Goal: Task Accomplishment & Management: Manage account settings

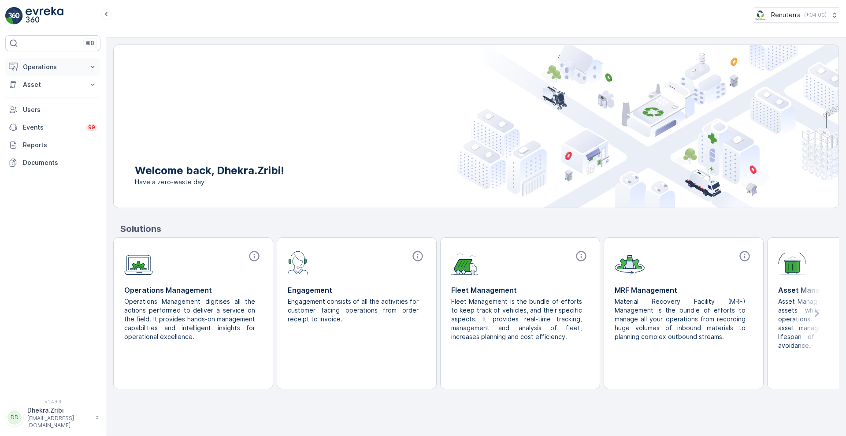
click at [60, 72] on button "Operations" at bounding box center [52, 67] width 95 height 18
click at [50, 95] on link "Planning" at bounding box center [59, 94] width 81 height 12
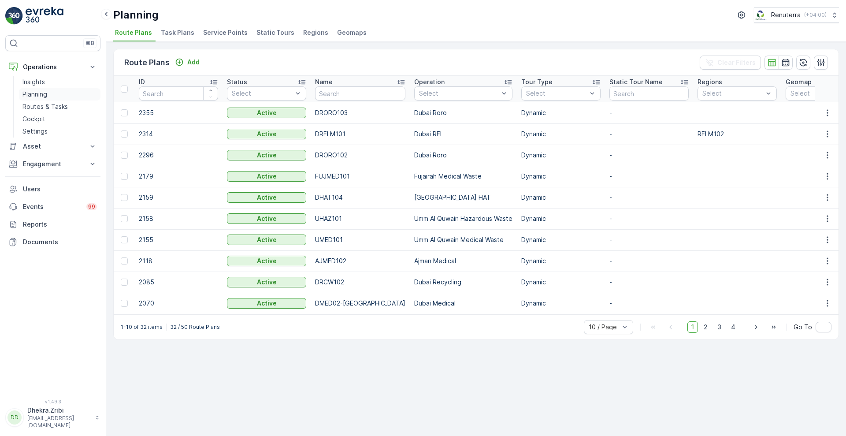
click at [44, 92] on p "Planning" at bounding box center [34, 94] width 25 height 9
click at [216, 35] on span "Service Points" at bounding box center [225, 32] width 44 height 9
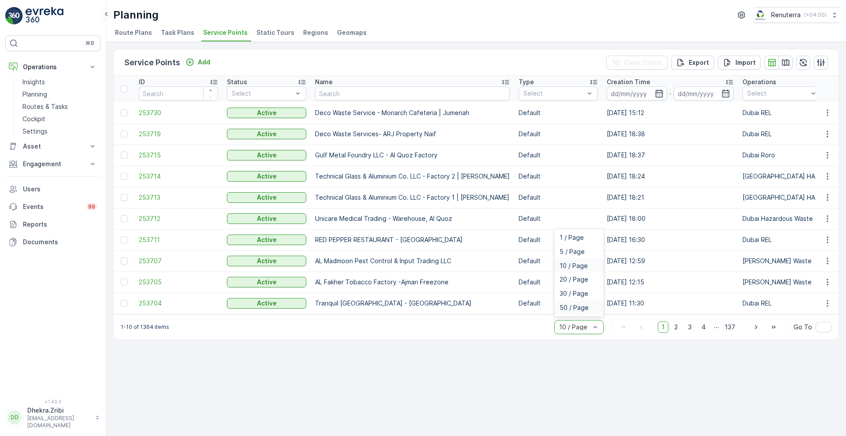
click at [571, 311] on span "50 / Page" at bounding box center [573, 307] width 29 height 7
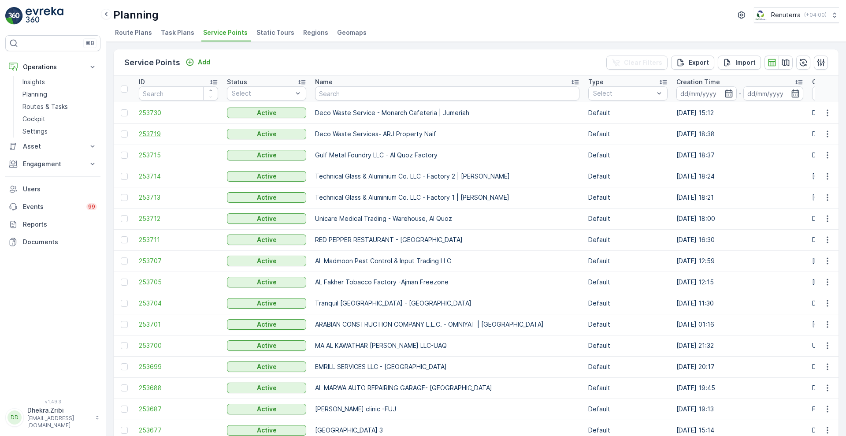
click at [148, 134] on span "253719" at bounding box center [178, 133] width 79 height 9
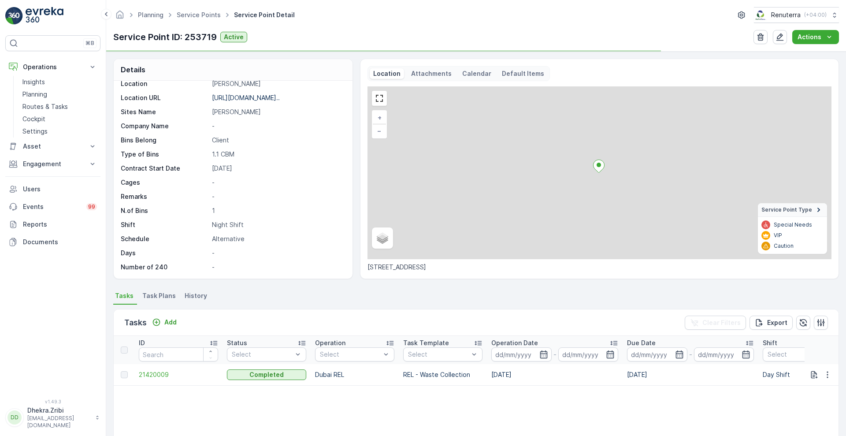
scroll to position [44, 0]
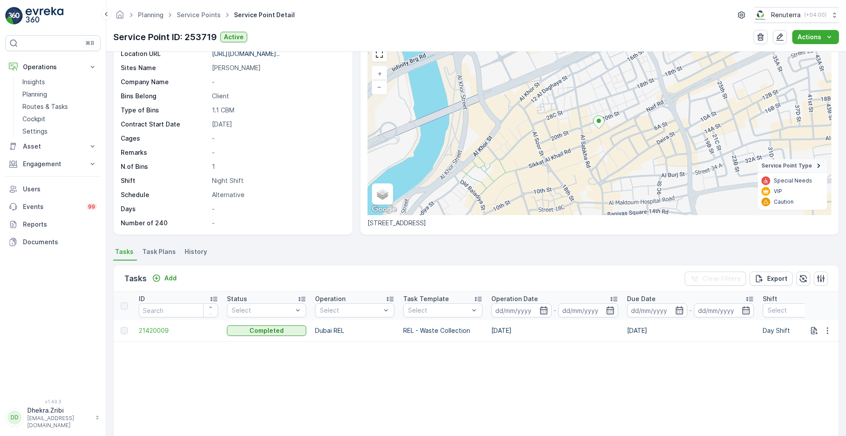
click at [162, 250] on span "Task Plans" at bounding box center [158, 251] width 33 height 9
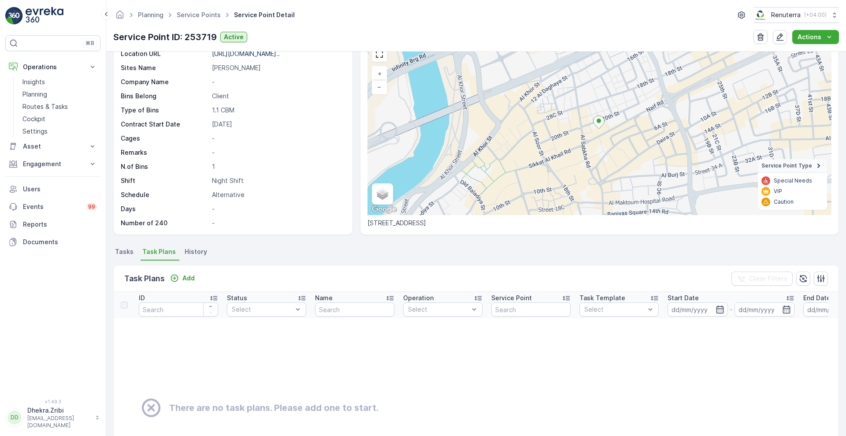
click at [126, 251] on span "Tasks" at bounding box center [124, 251] width 18 height 9
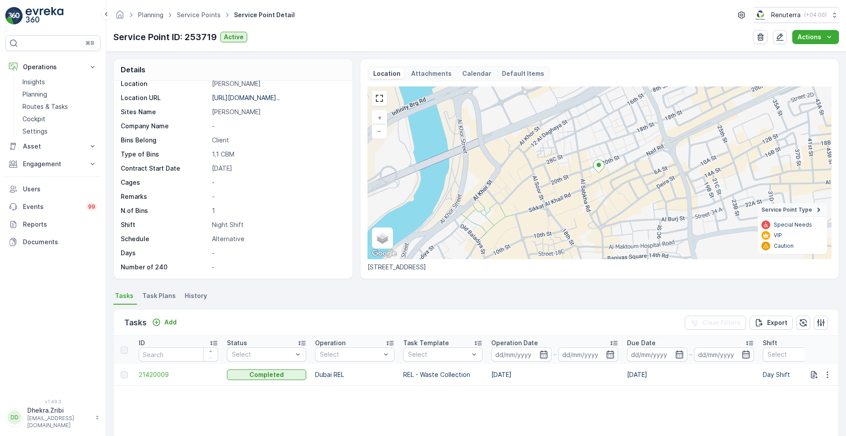
scroll to position [157, 0]
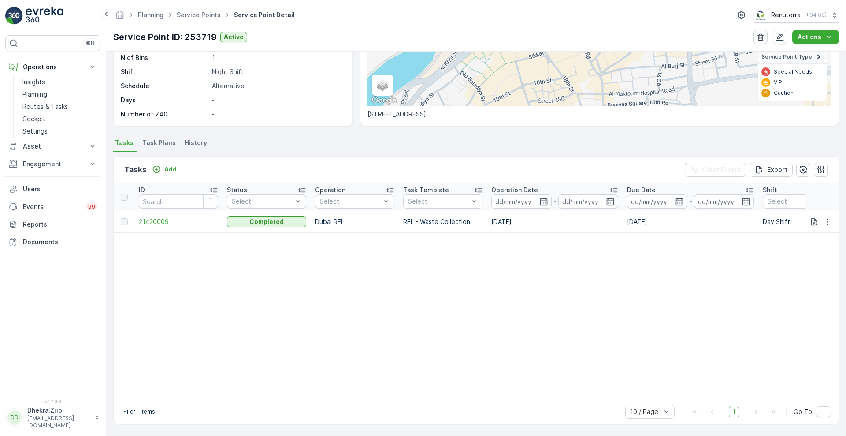
click at [158, 138] on span "Task Plans" at bounding box center [158, 142] width 33 height 9
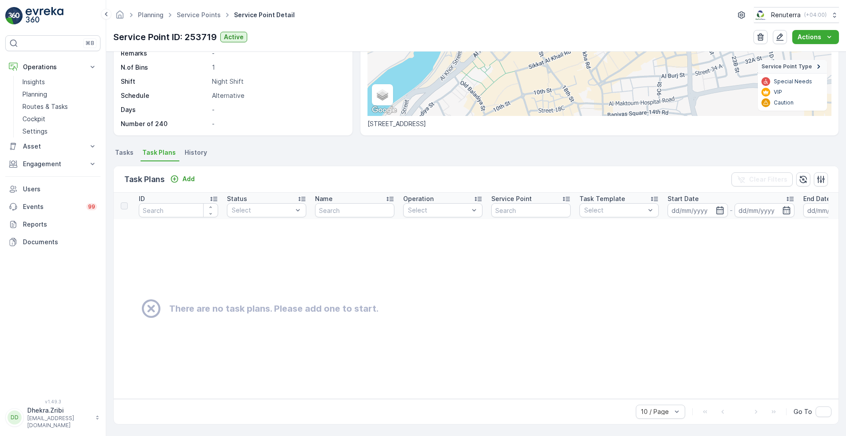
scroll to position [122, 0]
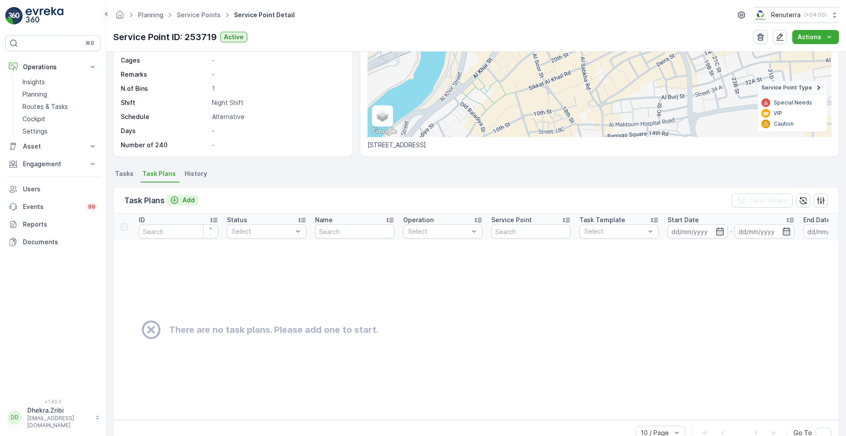
click at [184, 200] on p "Add" at bounding box center [188, 200] width 12 height 9
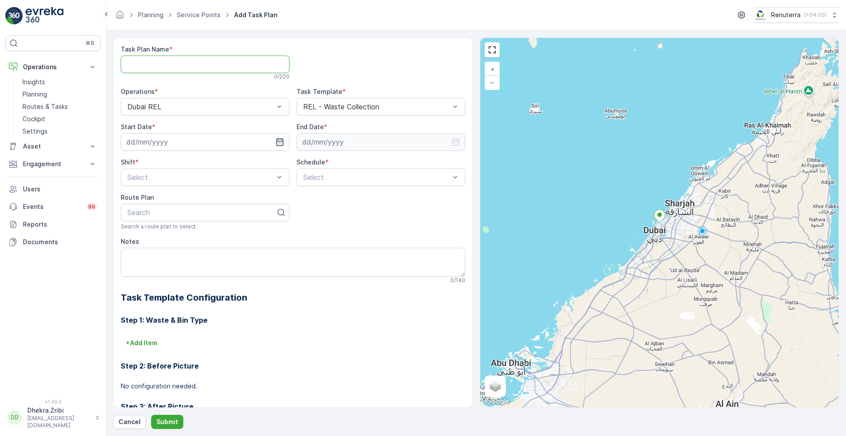
click at [187, 63] on Name "Task Plan Name" at bounding box center [205, 64] width 169 height 18
type Name "DRELM001"
click at [224, 137] on input at bounding box center [205, 142] width 169 height 18
click at [150, 214] on div "8" at bounding box center [151, 215] width 14 height 14
type input "[DATE]"
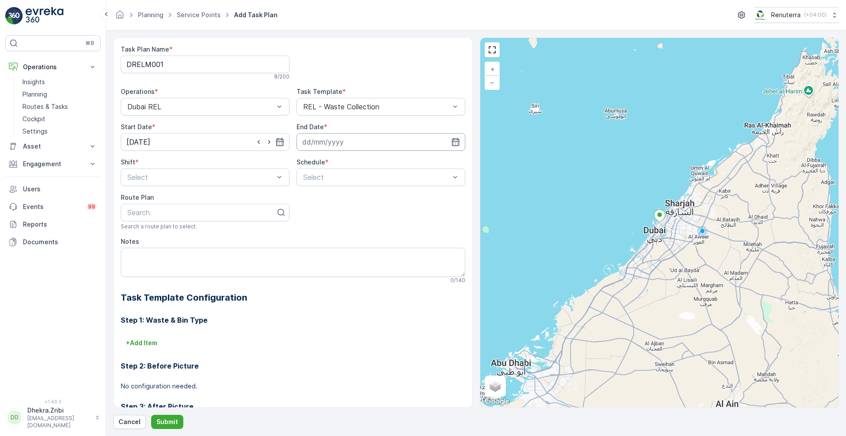
click at [361, 137] on input at bounding box center [380, 142] width 169 height 18
click at [322, 163] on p "September" at bounding box center [323, 163] width 34 height 9
click at [332, 243] on span "December" at bounding box center [326, 244] width 31 height 9
click at [364, 159] on icon at bounding box center [368, 163] width 9 height 9
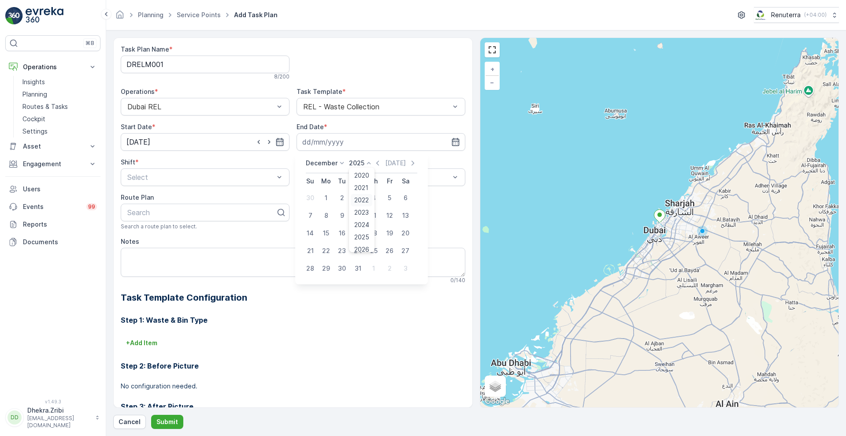
scroll to position [55, 0]
click at [362, 192] on span "2026" at bounding box center [361, 194] width 15 height 9
click at [376, 270] on div "31" at bounding box center [373, 268] width 14 height 14
type input "[DATE]"
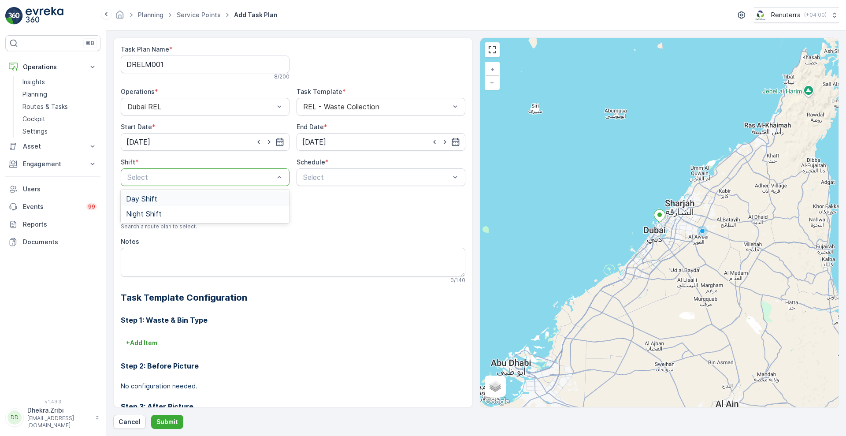
click at [155, 200] on span "Day Shift" at bounding box center [141, 199] width 31 height 8
click at [331, 183] on div "Select" at bounding box center [380, 177] width 169 height 18
click at [322, 198] on div "Daily" at bounding box center [381, 199] width 158 height 8
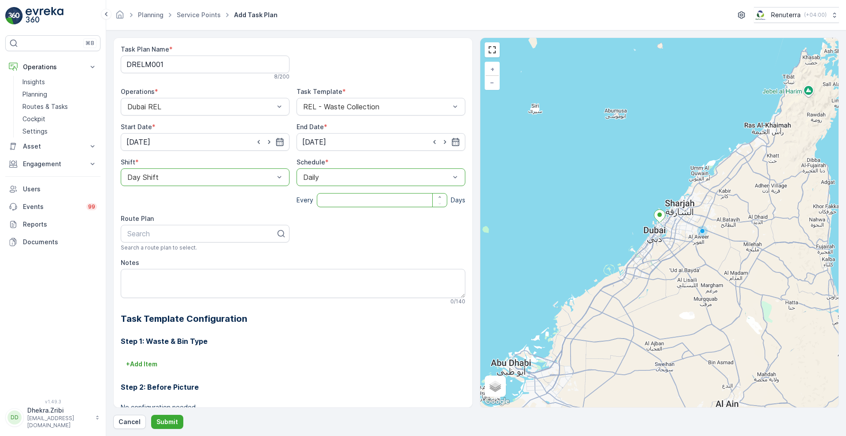
click at [380, 200] on input "number" at bounding box center [382, 200] width 130 height 14
type input "2"
click at [167, 230] on div at bounding box center [201, 233] width 150 height 8
click at [181, 67] on Name "DRELM001" at bounding box center [205, 64] width 169 height 18
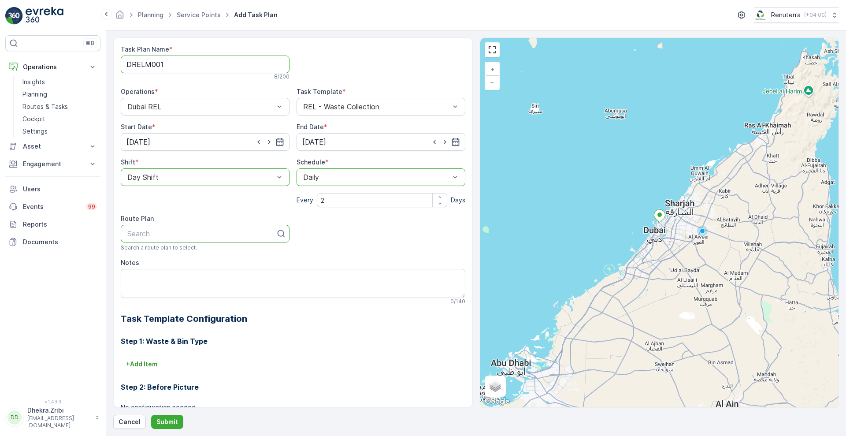
click at [181, 67] on Name "DRELM001" at bounding box center [205, 64] width 169 height 18
type Name "RELM004"
click at [183, 237] on div at bounding box center [201, 233] width 150 height 8
type input "RELm"
click at [164, 256] on div "DRELM101" at bounding box center [205, 255] width 158 height 8
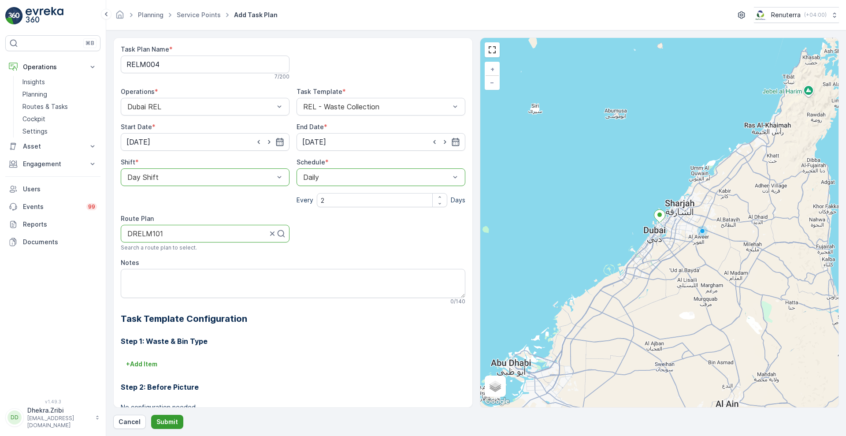
click at [163, 421] on p "Submit" at bounding box center [167, 421] width 22 height 9
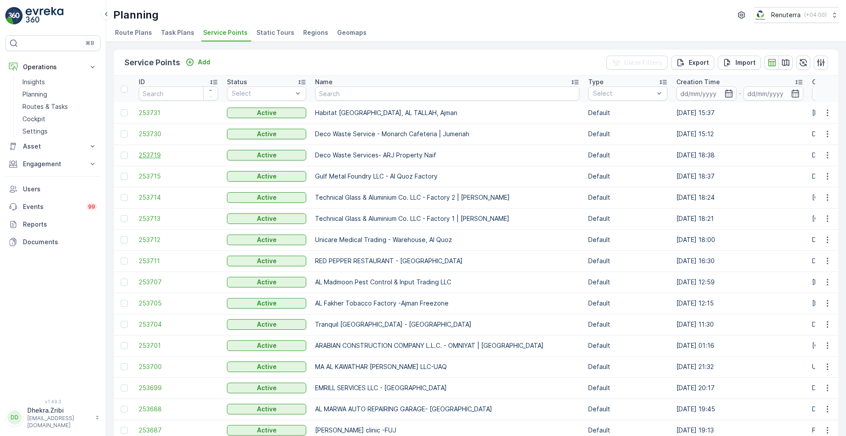
click at [153, 155] on span "253719" at bounding box center [178, 155] width 79 height 9
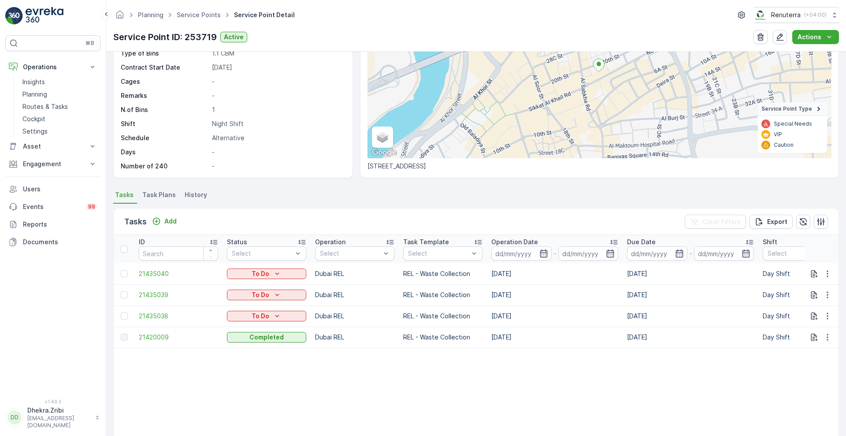
scroll to position [102, 0]
click at [826, 312] on icon "button" at bounding box center [827, 314] width 9 height 9
click at [821, 371] on div "Remove from Route" at bounding box center [813, 365] width 67 height 12
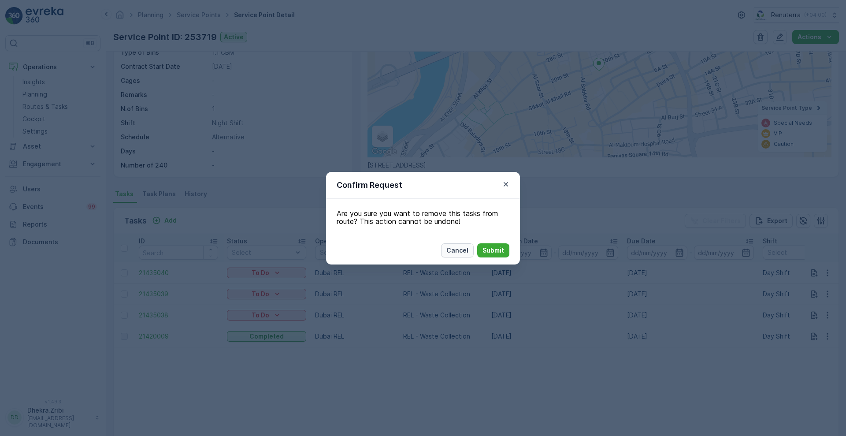
click at [462, 249] on p "Cancel" at bounding box center [457, 250] width 22 height 9
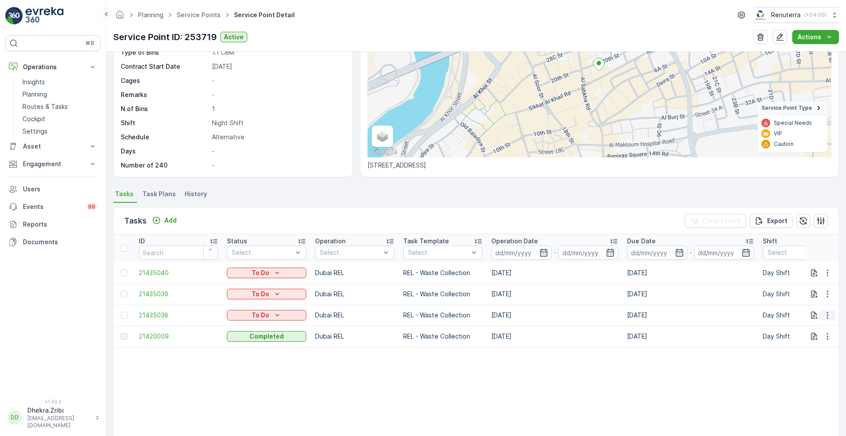
click at [823, 310] on icon "button" at bounding box center [827, 314] width 9 height 9
click at [806, 352] on span "Change Route" at bounding box center [804, 352] width 43 height 9
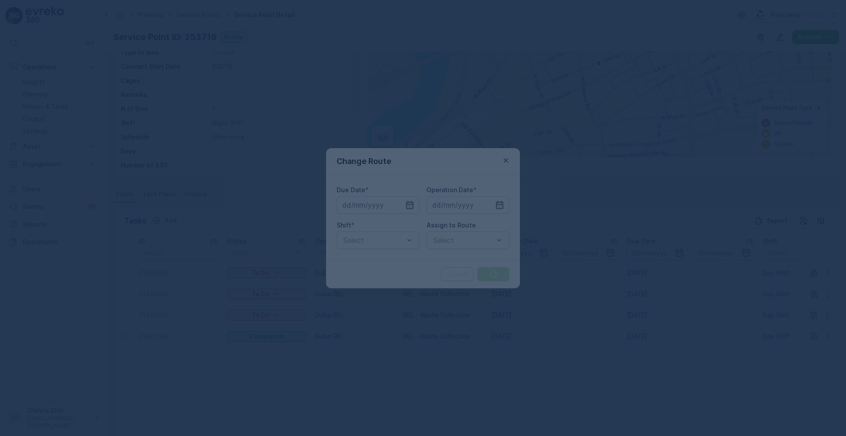
type input "[DATE]"
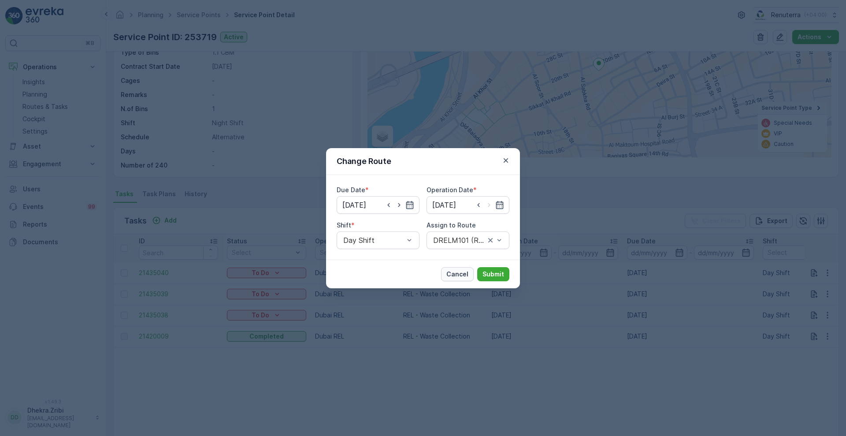
click at [451, 277] on p "Cancel" at bounding box center [457, 274] width 22 height 9
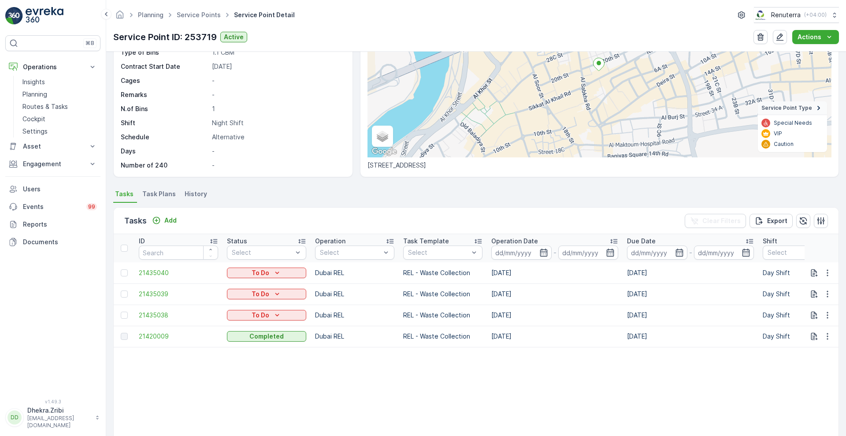
click at [365, 354] on table "ID Status Select Operation Select Task Template Select Operation Date - Due Dat…" at bounding box center [817, 346] width 1406 height 224
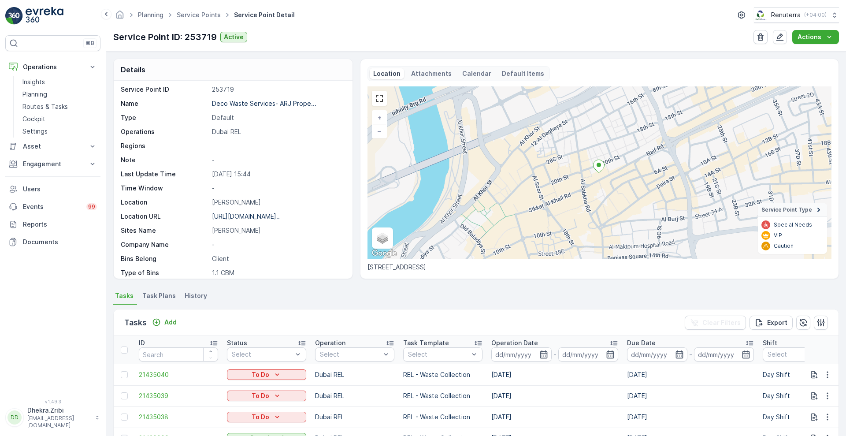
scroll to position [0, 0]
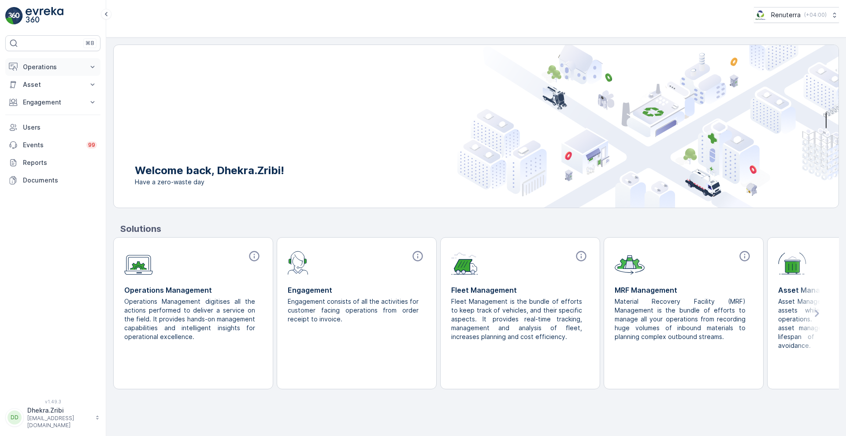
click at [53, 67] on p "Operations" at bounding box center [53, 67] width 60 height 9
click at [37, 96] on p "Planning" at bounding box center [34, 94] width 25 height 9
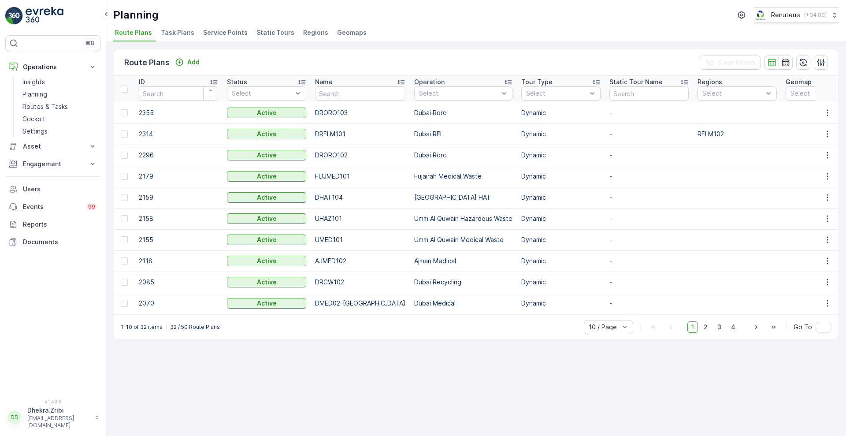
click at [219, 33] on span "Service Points" at bounding box center [225, 32] width 44 height 9
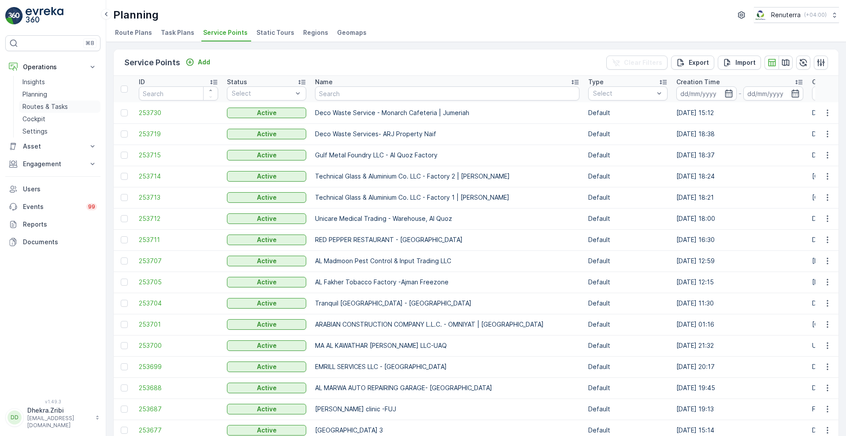
click at [61, 104] on p "Routes & Tasks" at bounding box center [44, 106] width 45 height 9
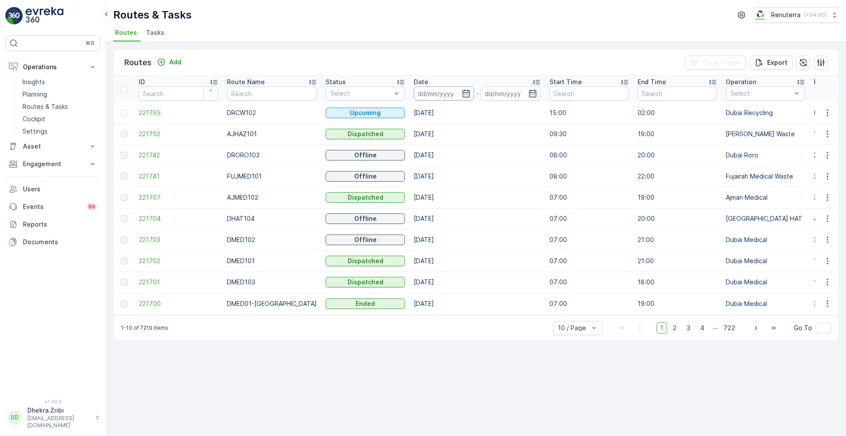
click at [447, 89] on input at bounding box center [444, 93] width 60 height 14
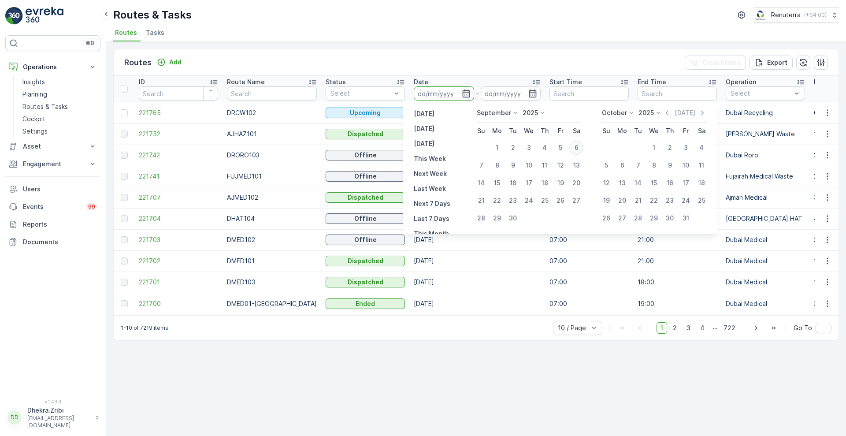
click at [576, 146] on div "6" at bounding box center [576, 147] width 14 height 14
type input "[DATE]"
click at [576, 146] on div "6" at bounding box center [576, 147] width 14 height 14
type input "[DATE]"
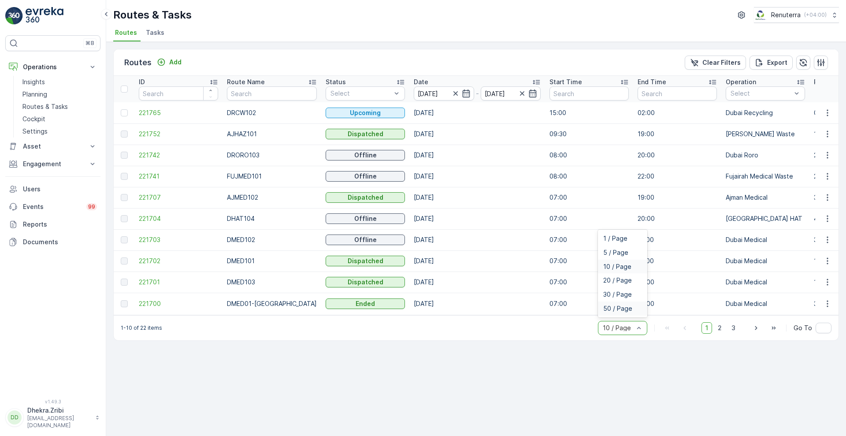
click at [612, 308] on span "50 / Page" at bounding box center [617, 308] width 29 height 7
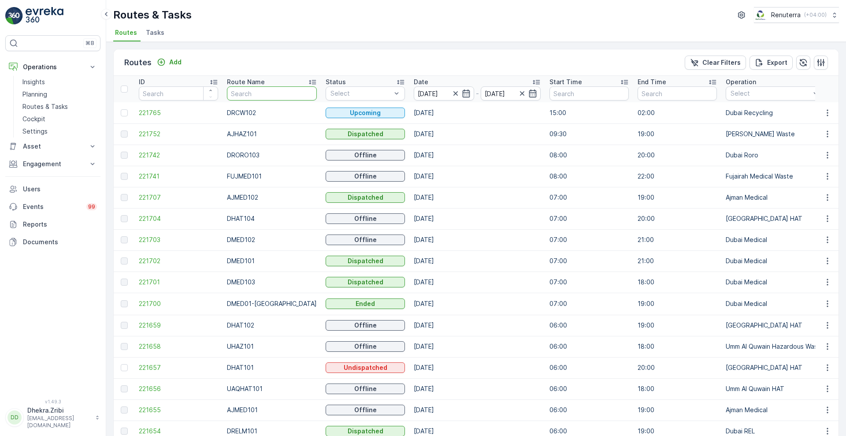
click at [252, 95] on input "text" at bounding box center [272, 93] width 90 height 14
type input "hat"
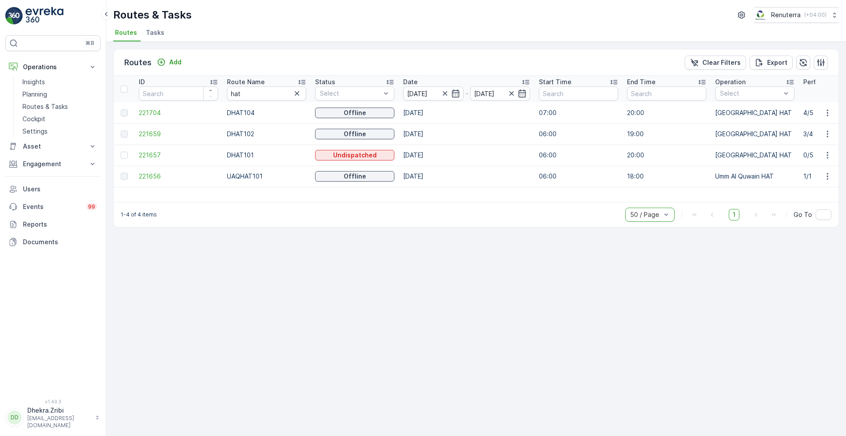
click at [302, 80] on icon at bounding box center [301, 82] width 7 height 4
click at [148, 133] on span "221659" at bounding box center [178, 133] width 79 height 9
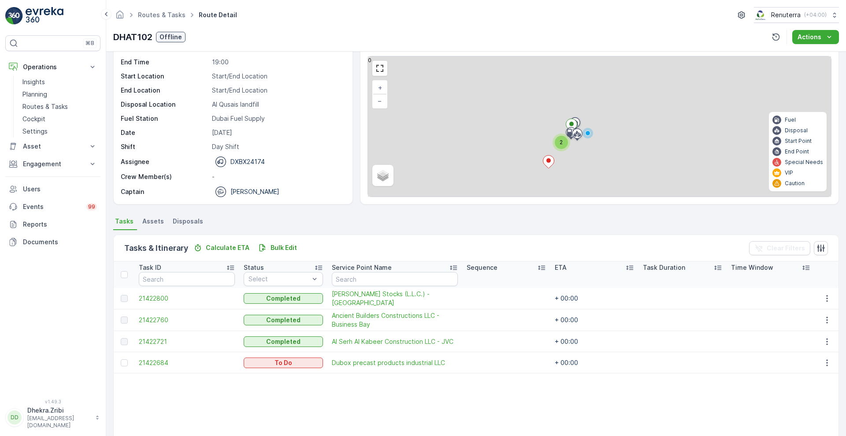
scroll to position [31, 0]
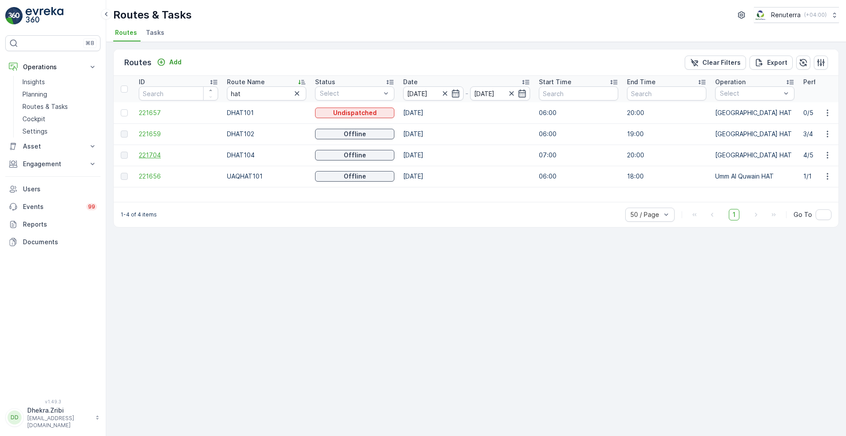
click at [145, 154] on span "221704" at bounding box center [178, 155] width 79 height 9
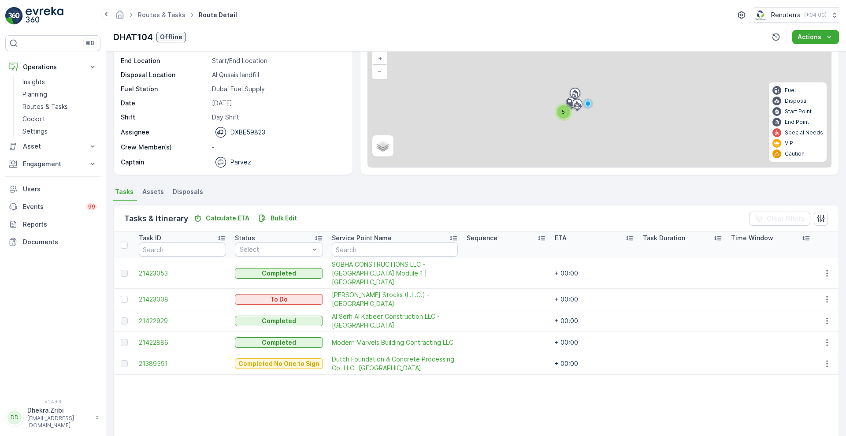
scroll to position [73, 0]
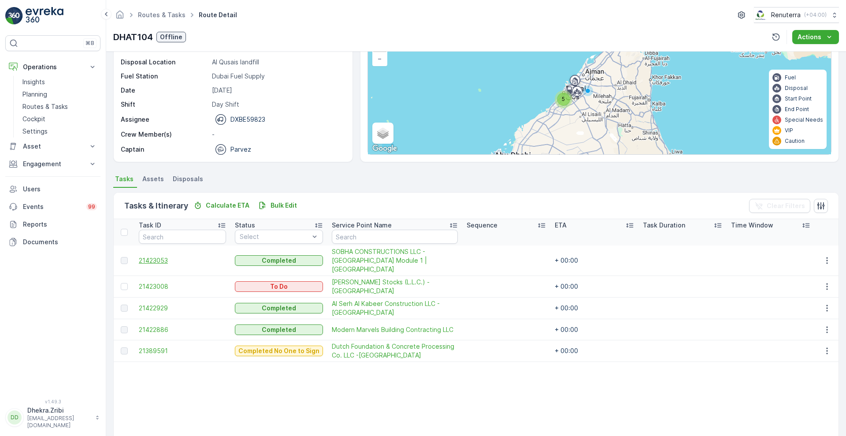
click at [157, 258] on span "21423053" at bounding box center [182, 260] width 87 height 9
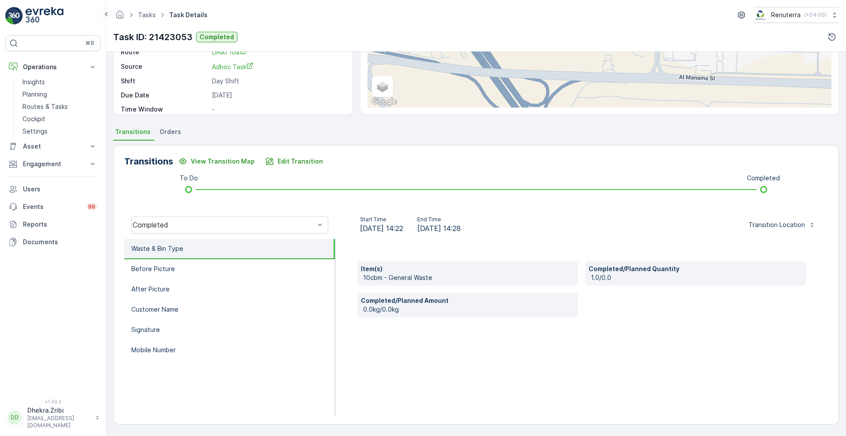
scroll to position [117, 0]
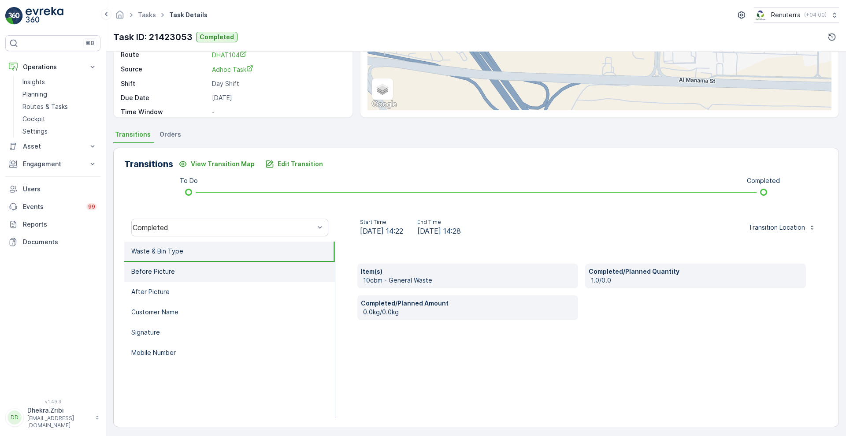
click at [199, 271] on li "Before Picture" at bounding box center [229, 272] width 211 height 20
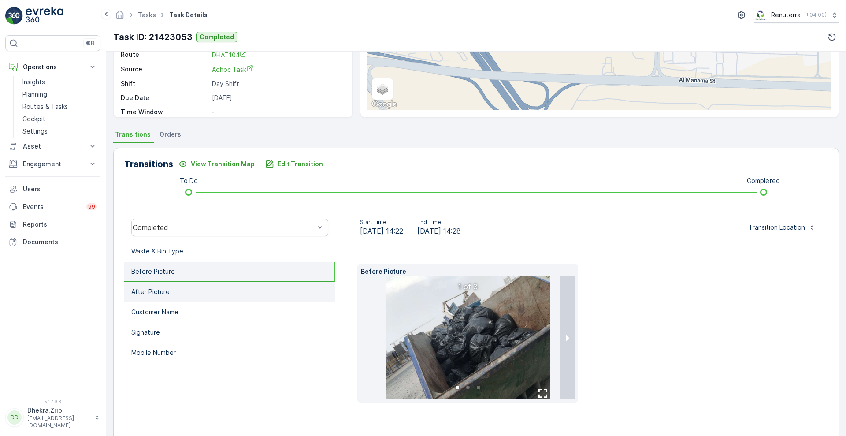
click at [199, 295] on li "After Picture" at bounding box center [229, 292] width 211 height 20
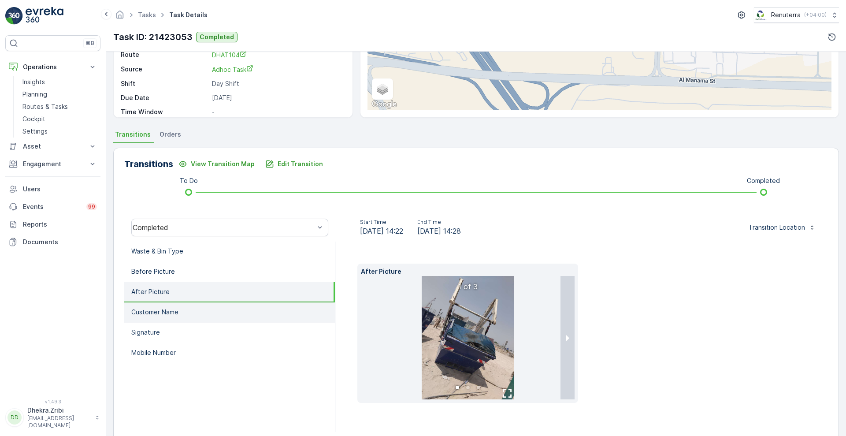
click at [204, 310] on li "Customer Name" at bounding box center [229, 312] width 211 height 20
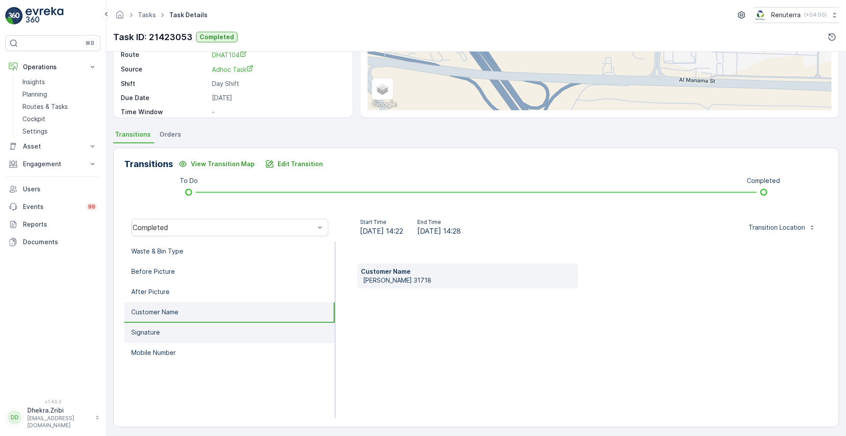
click at [207, 330] on li "Signature" at bounding box center [229, 332] width 211 height 20
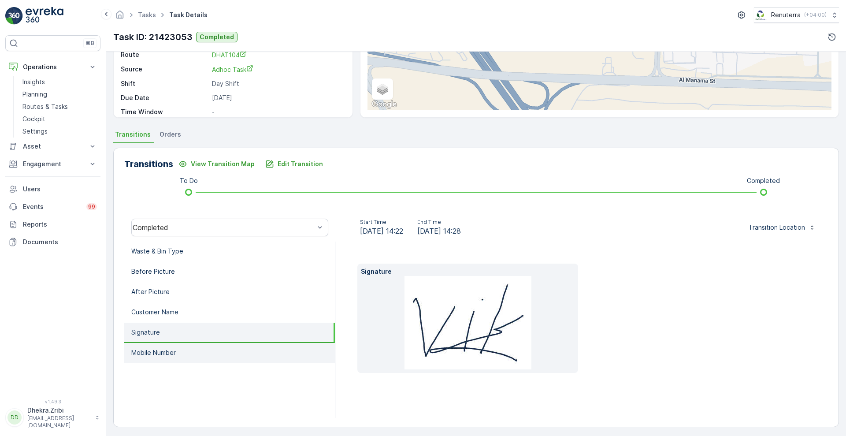
click at [212, 348] on li "Mobile Number" at bounding box center [229, 353] width 211 height 20
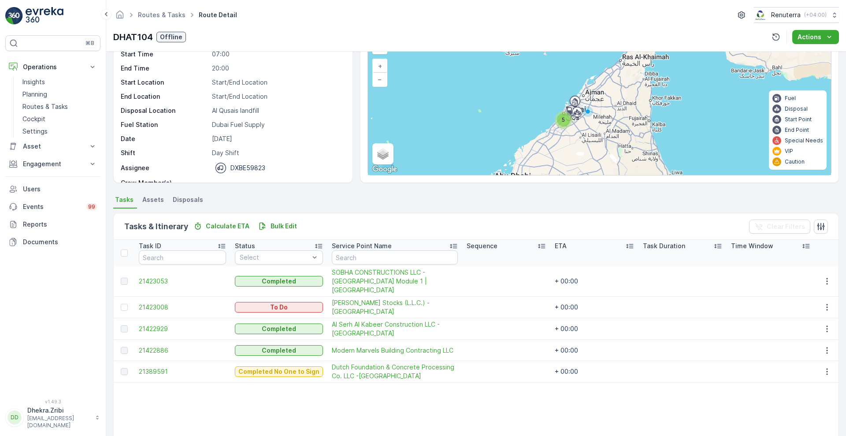
scroll to position [53, 0]
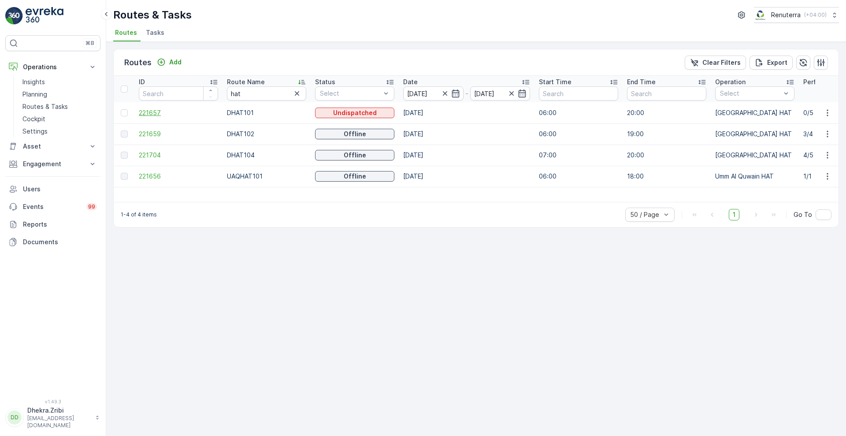
click at [150, 110] on span "221657" at bounding box center [178, 112] width 79 height 9
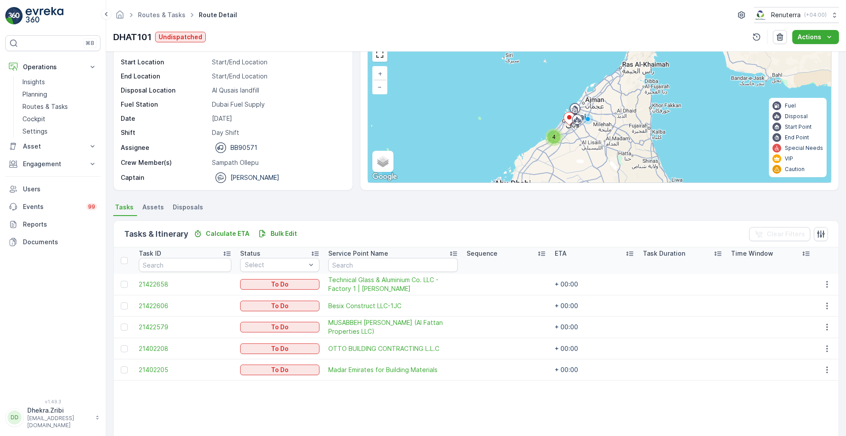
scroll to position [45, 0]
